Goal: Information Seeking & Learning: Understand process/instructions

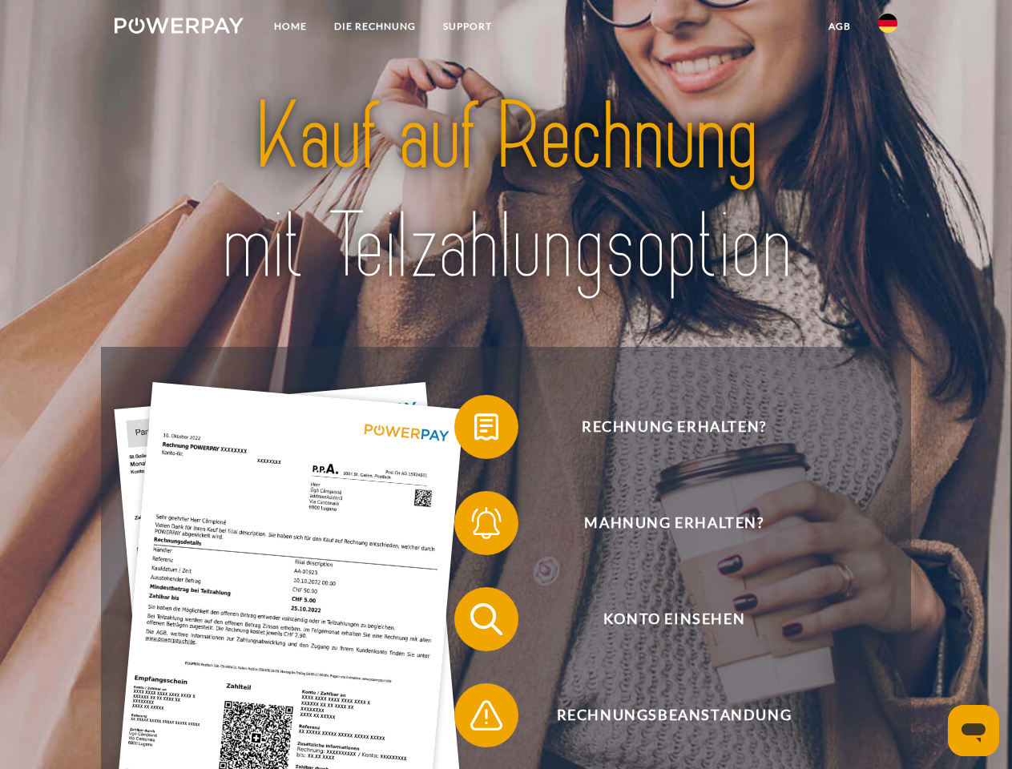
click at [179, 28] on img at bounding box center [179, 26] width 129 height 16
click at [888, 28] on img at bounding box center [887, 23] width 19 height 19
click at [839, 26] on link "agb" at bounding box center [840, 26] width 50 height 29
click at [474, 430] on span at bounding box center [462, 427] width 80 height 80
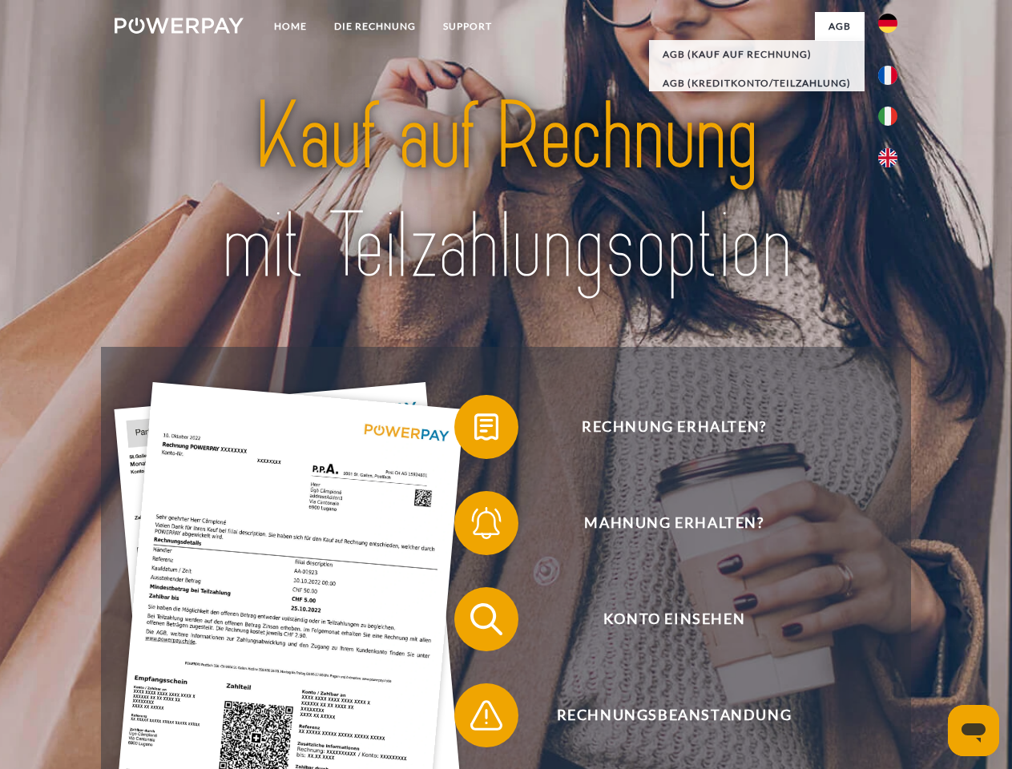
click at [474, 526] on span at bounding box center [462, 523] width 80 height 80
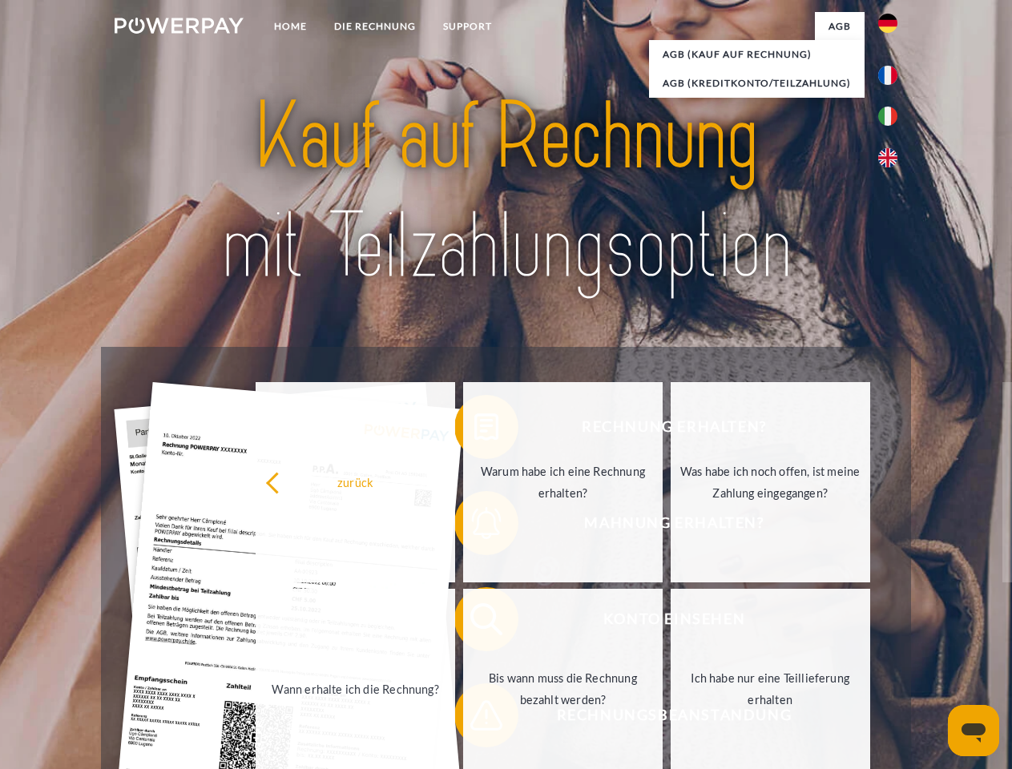
click at [474, 623] on link "Bis wann muss die Rechnung bezahlt werden?" at bounding box center [563, 689] width 200 height 200
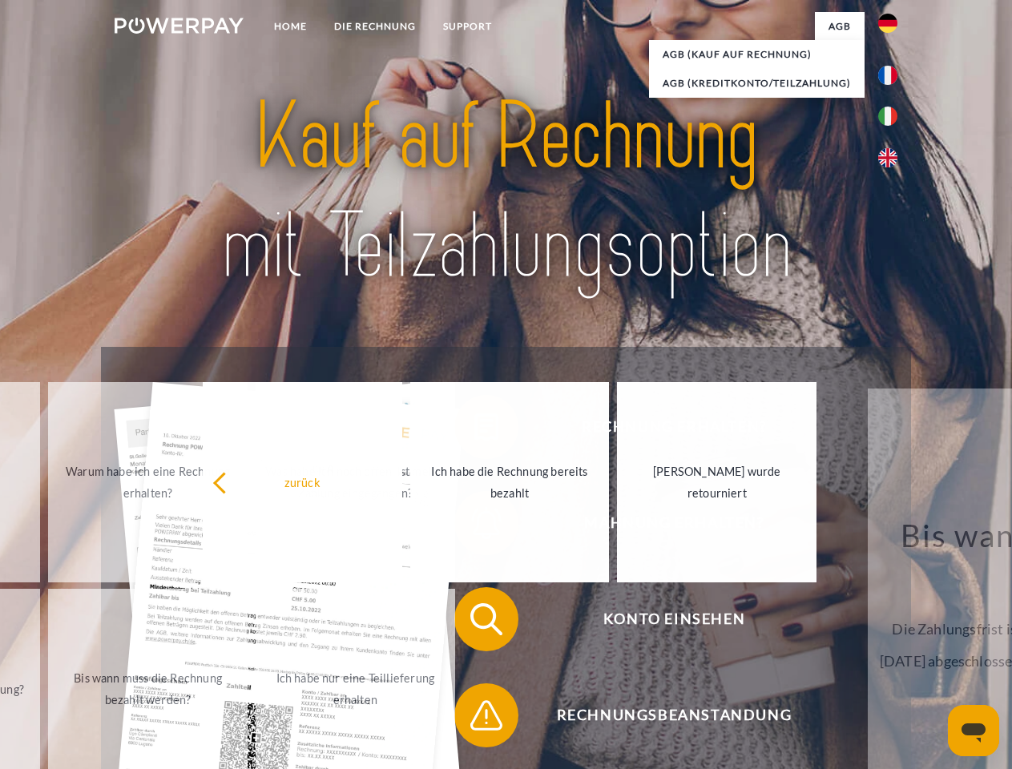
click at [474, 719] on span at bounding box center [462, 715] width 80 height 80
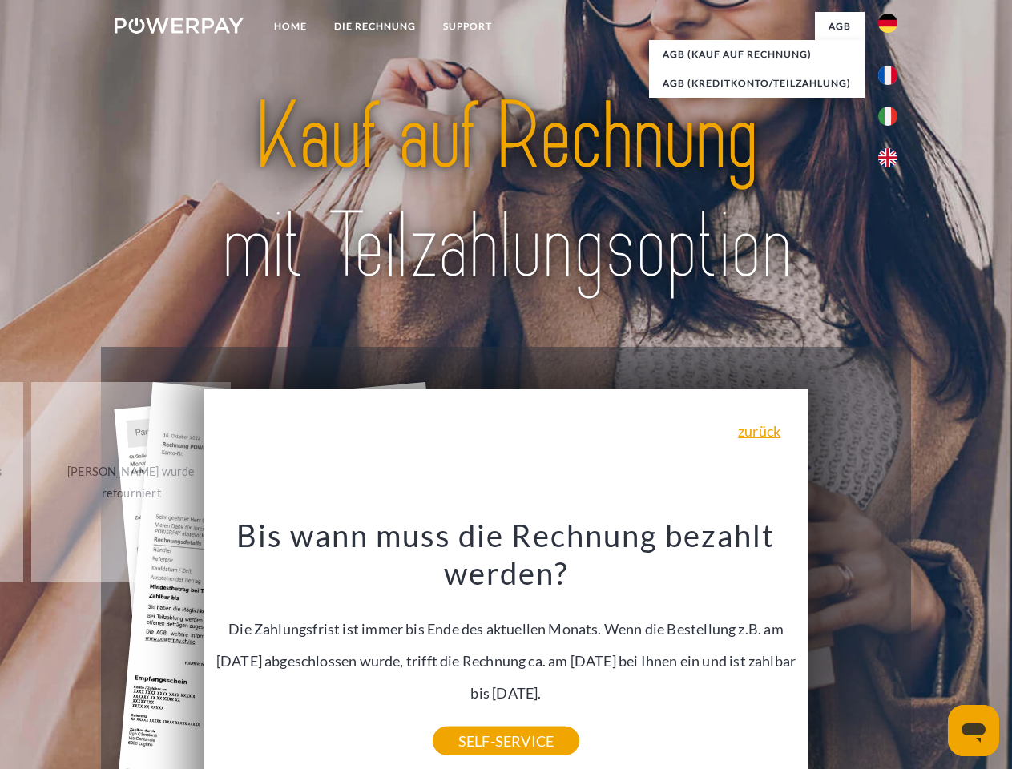
click at [974, 731] on icon "Messaging-Fenster öffnen" at bounding box center [974, 733] width 24 height 19
